Goal: Information Seeking & Learning: Find specific fact

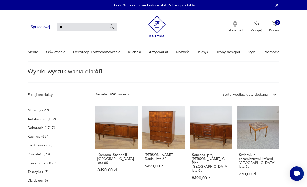
click at [59, 29] on input "**" at bounding box center [87, 27] width 60 height 9
type input "******"
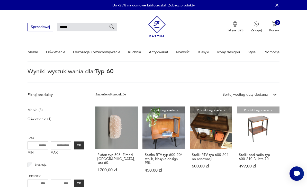
type input "**"
